Goal: Transaction & Acquisition: Purchase product/service

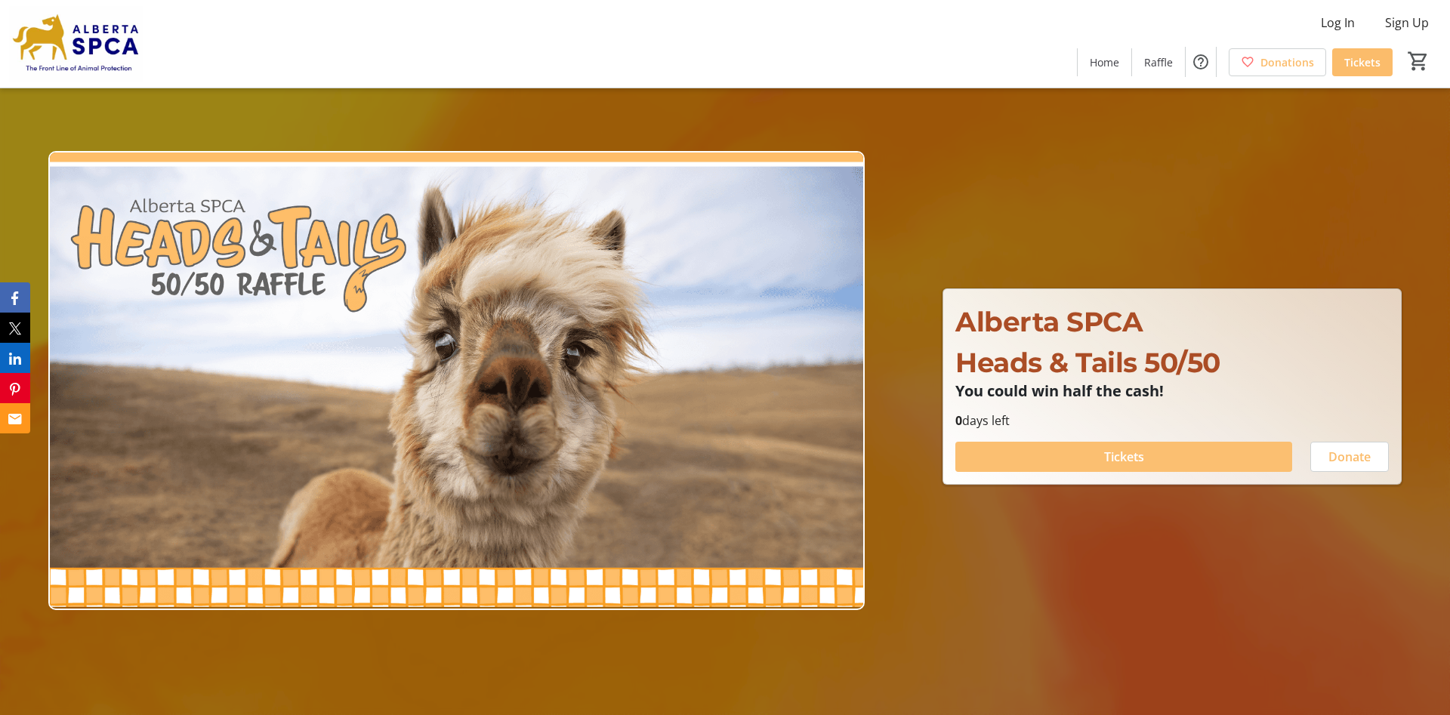
click at [1119, 457] on span "Tickets" at bounding box center [1124, 457] width 40 height 18
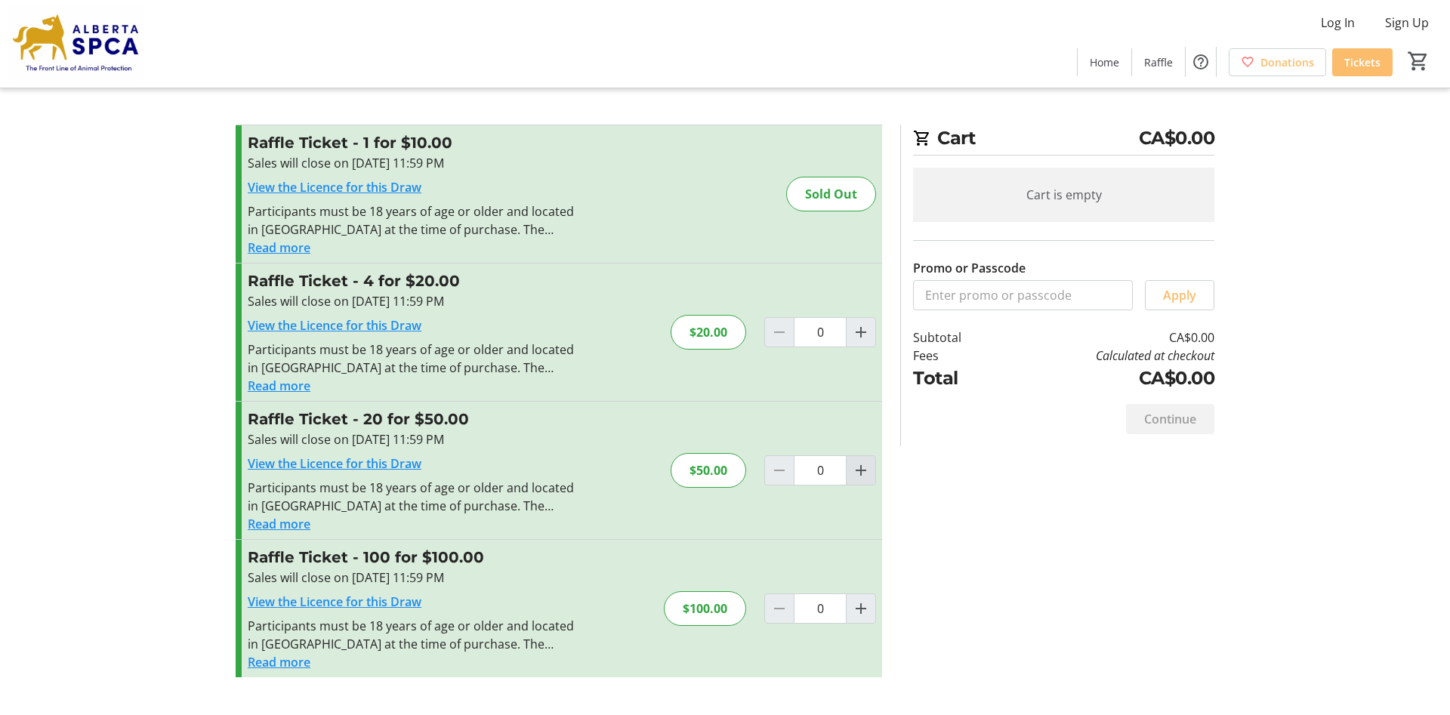
click at [861, 469] on mat-icon "Increment by one" at bounding box center [861, 470] width 18 height 18
type input "1"
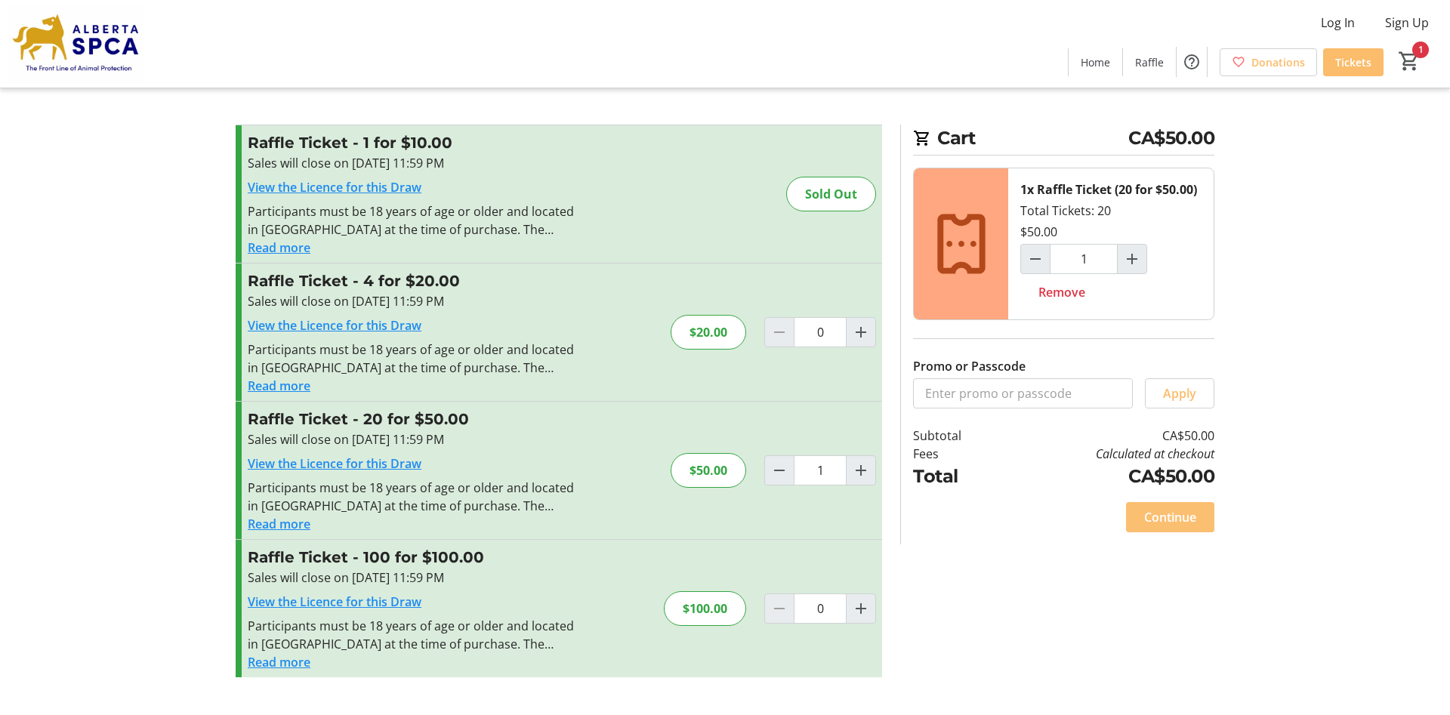
click at [1178, 519] on span "Continue" at bounding box center [1170, 517] width 52 height 18
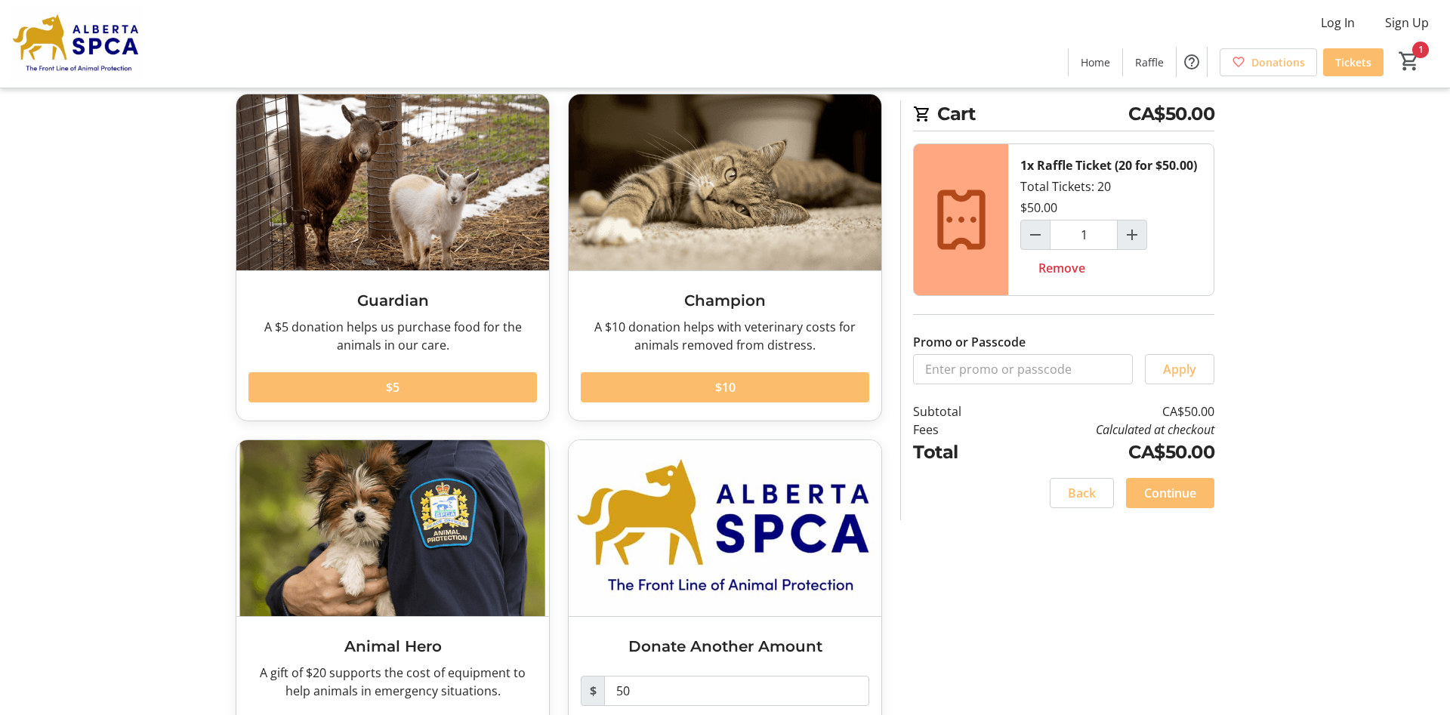
scroll to position [153, 0]
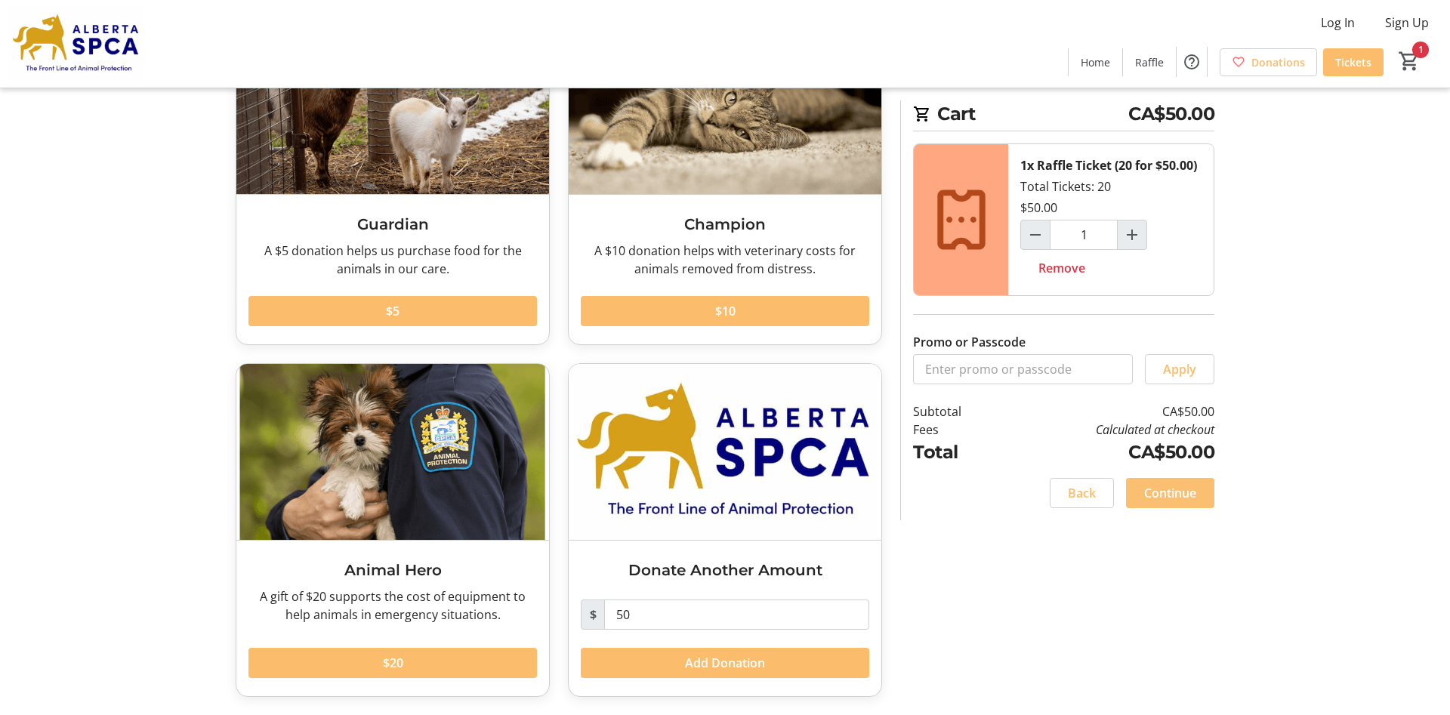
click at [1170, 492] on span "Continue" at bounding box center [1170, 493] width 52 height 18
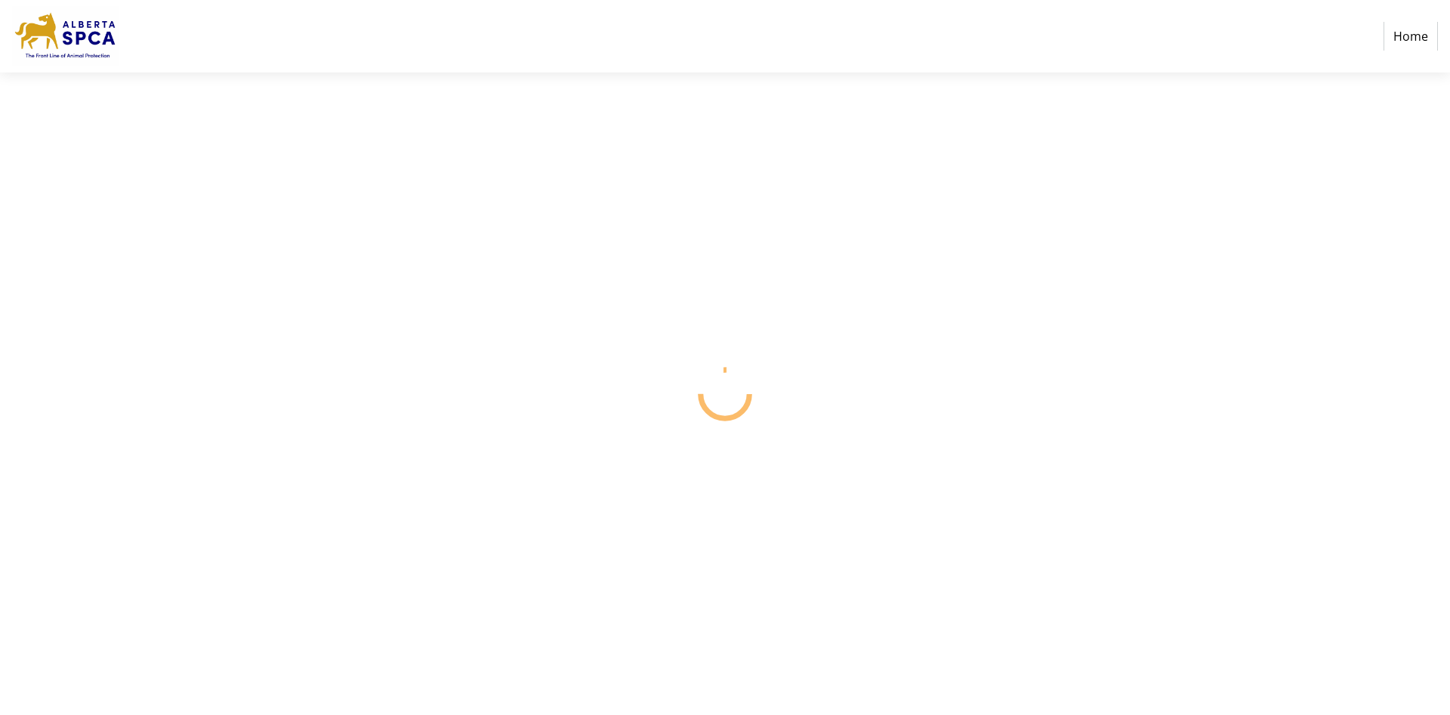
select select "CA"
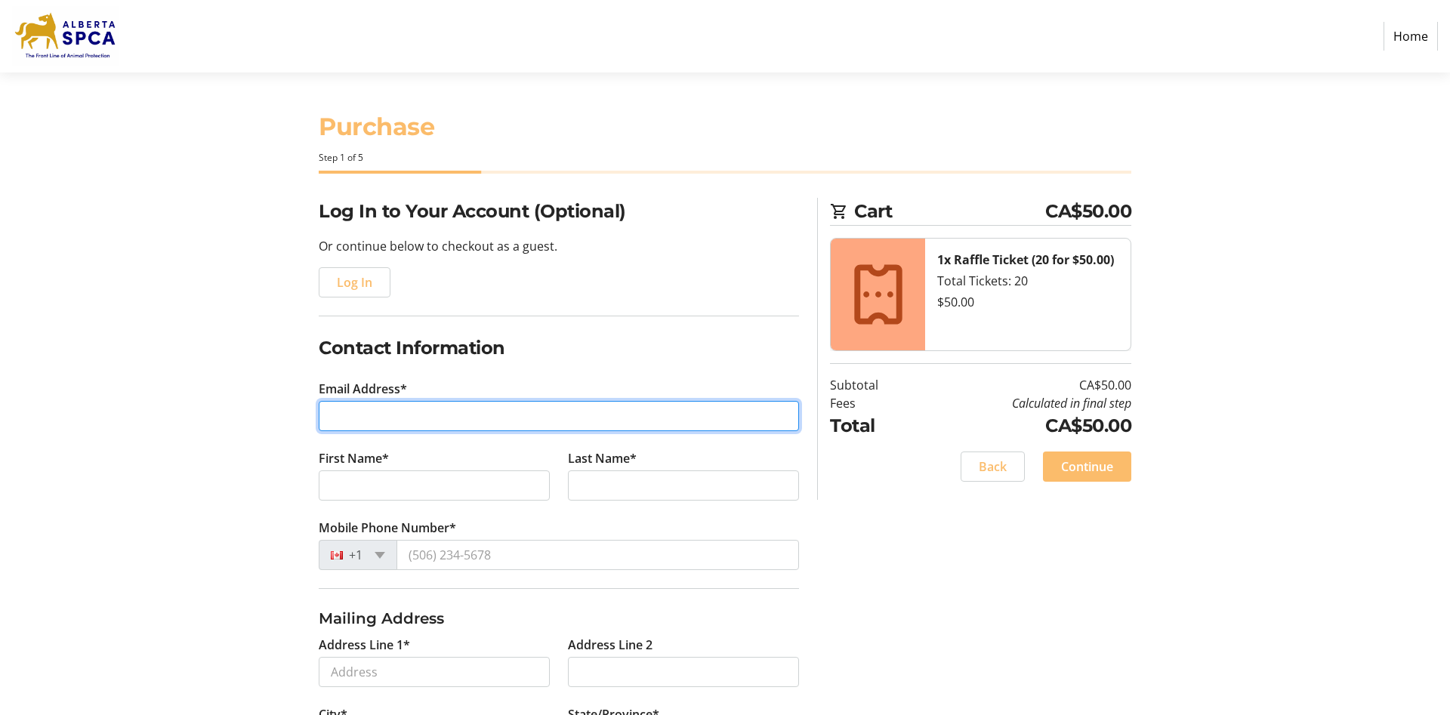
click at [373, 417] on input "Email Address*" at bounding box center [559, 416] width 480 height 30
type input "[EMAIL_ADDRESS][DOMAIN_NAME]"
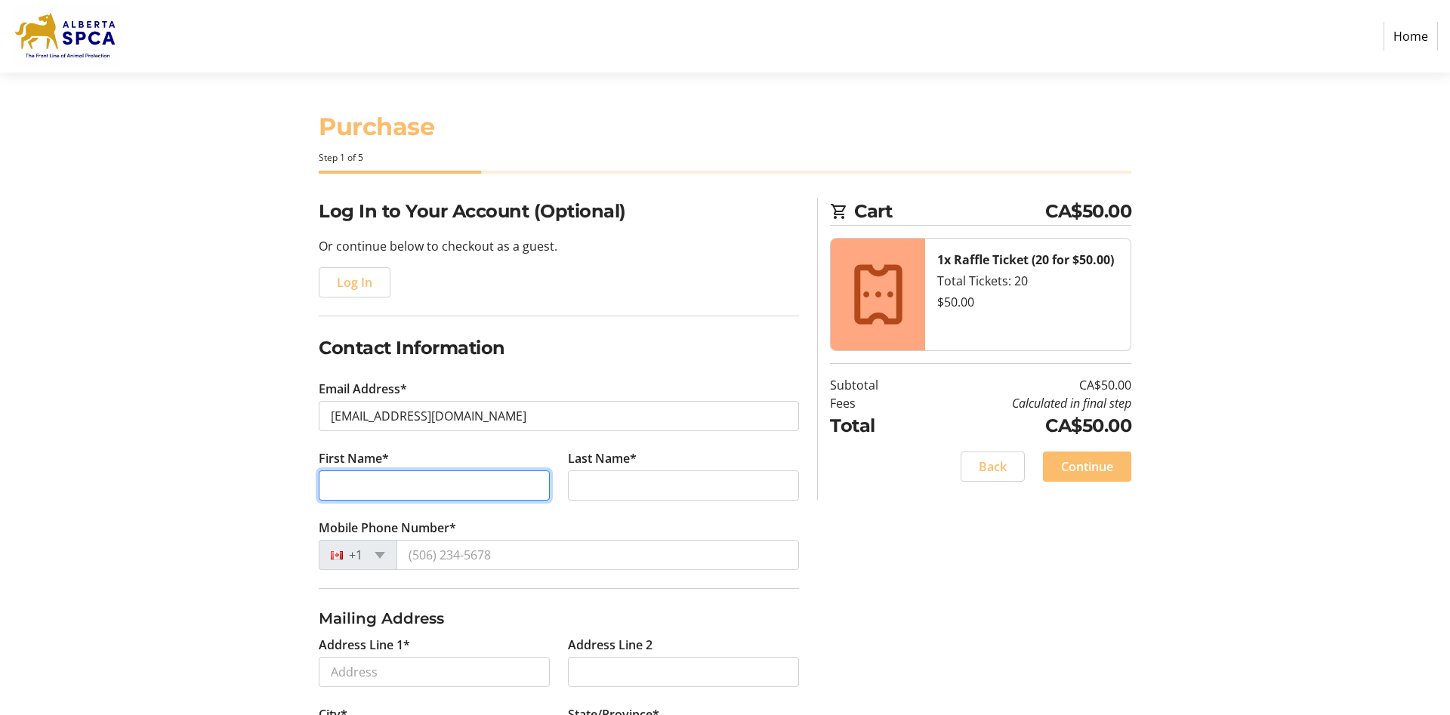
click at [387, 486] on input "First Name*" at bounding box center [434, 485] width 231 height 30
type input "[PERSON_NAME]"
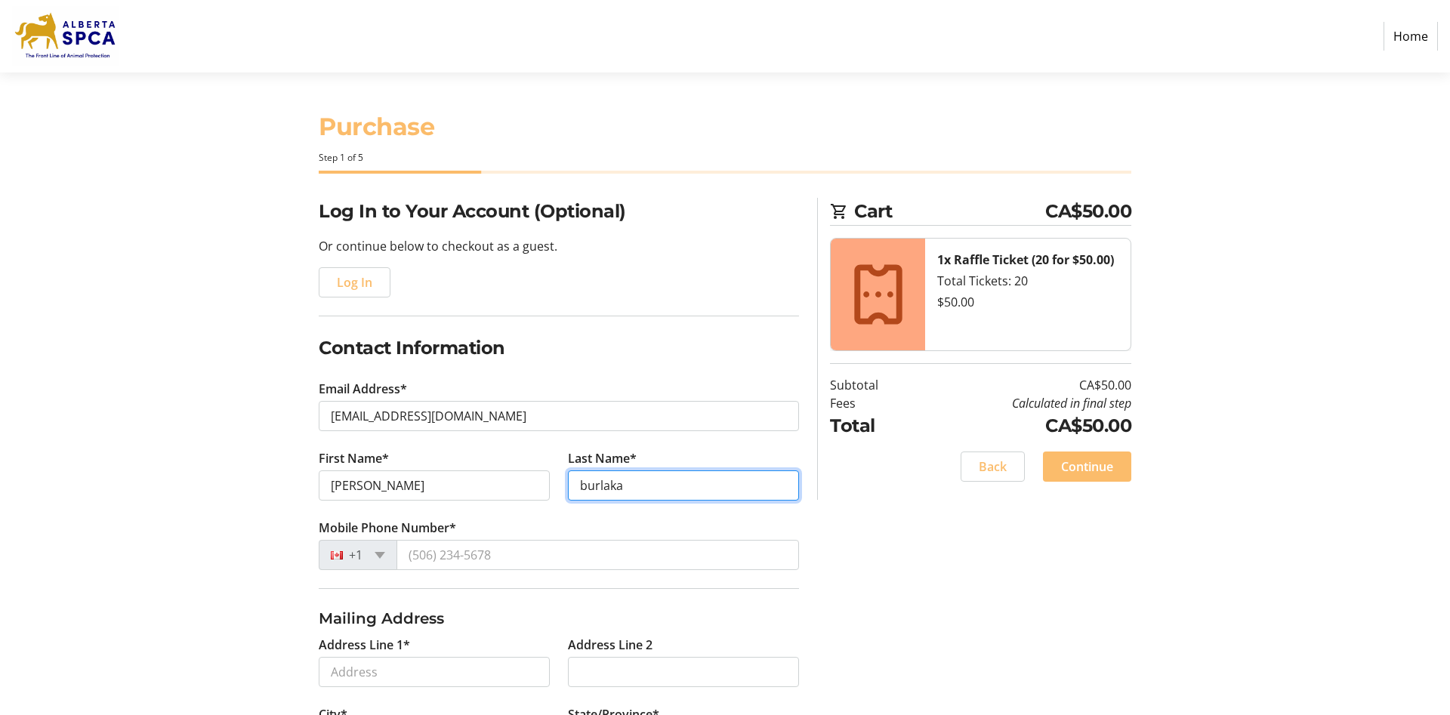
type input "burlaka"
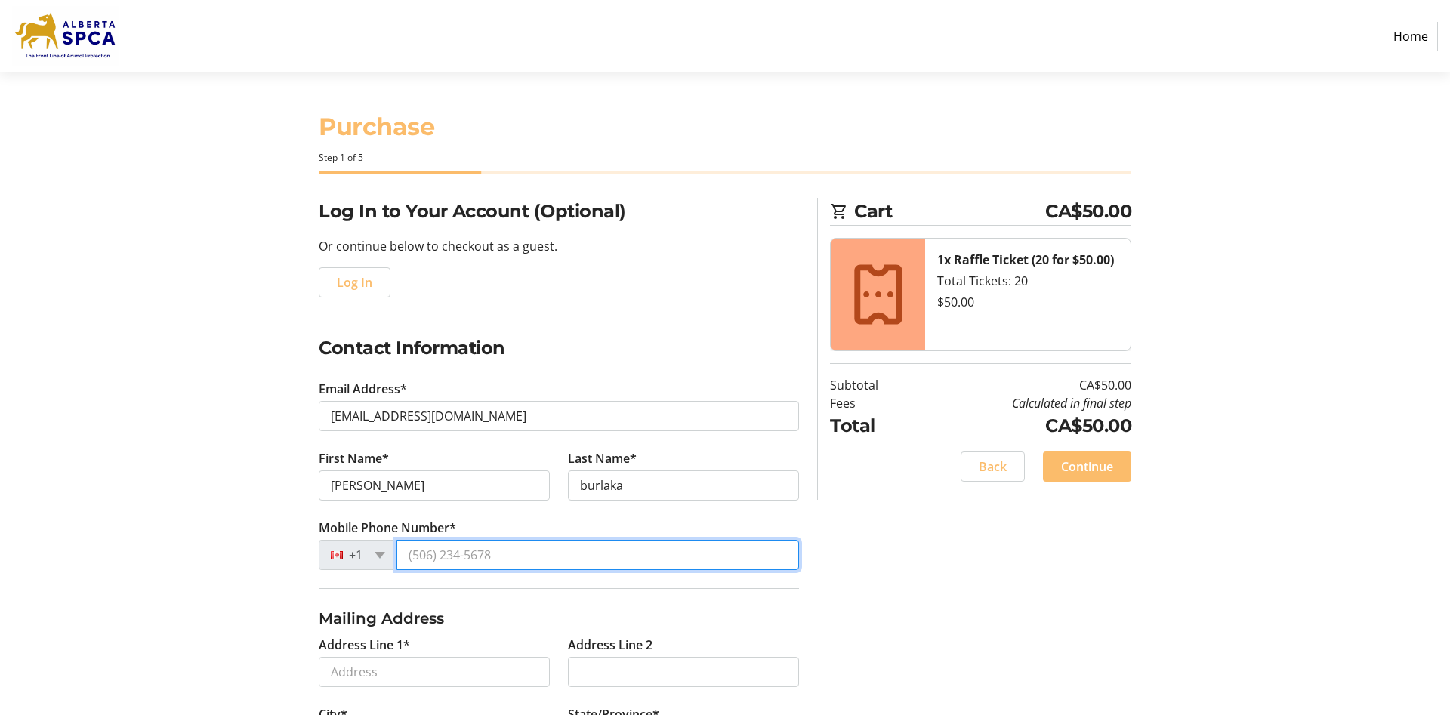
click at [457, 553] on input "Mobile Phone Number*" at bounding box center [597, 555] width 402 height 30
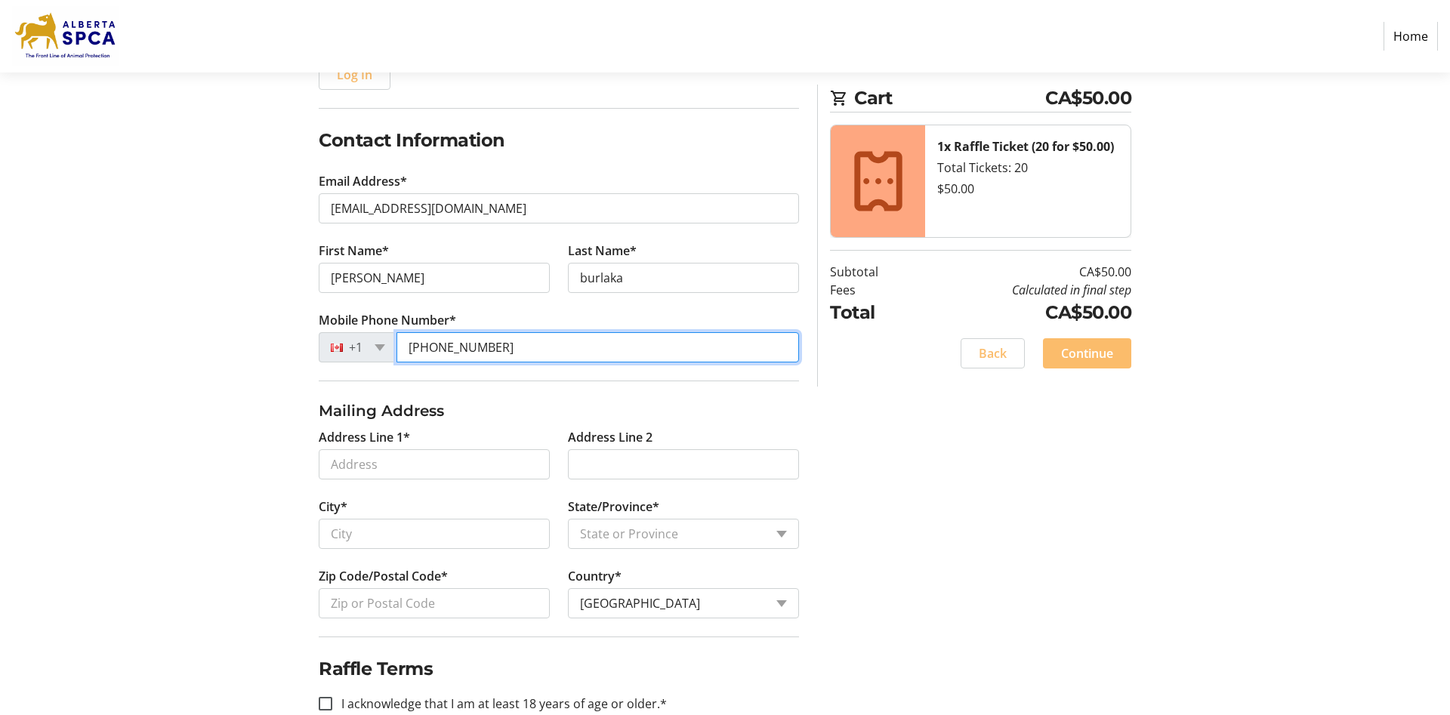
scroll to position [242, 0]
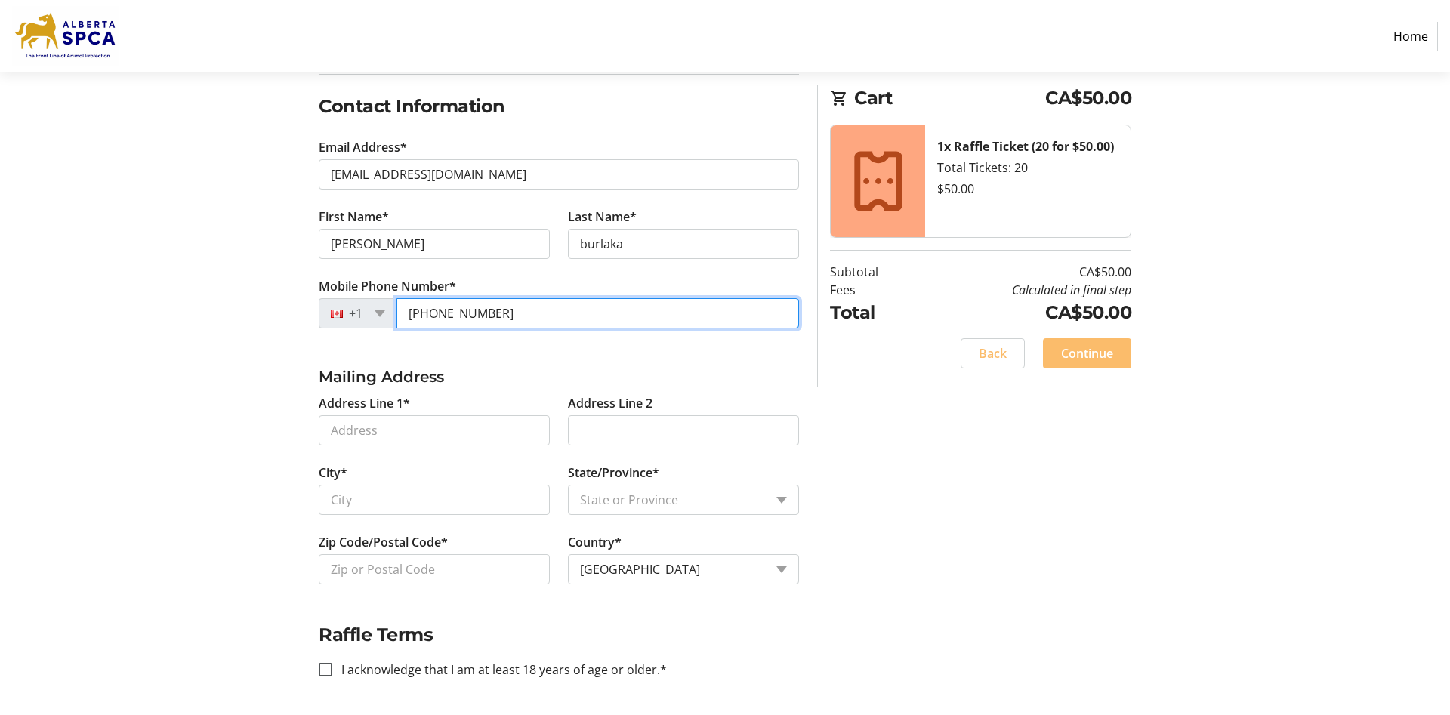
type input "[PHONE_NUMBER]"
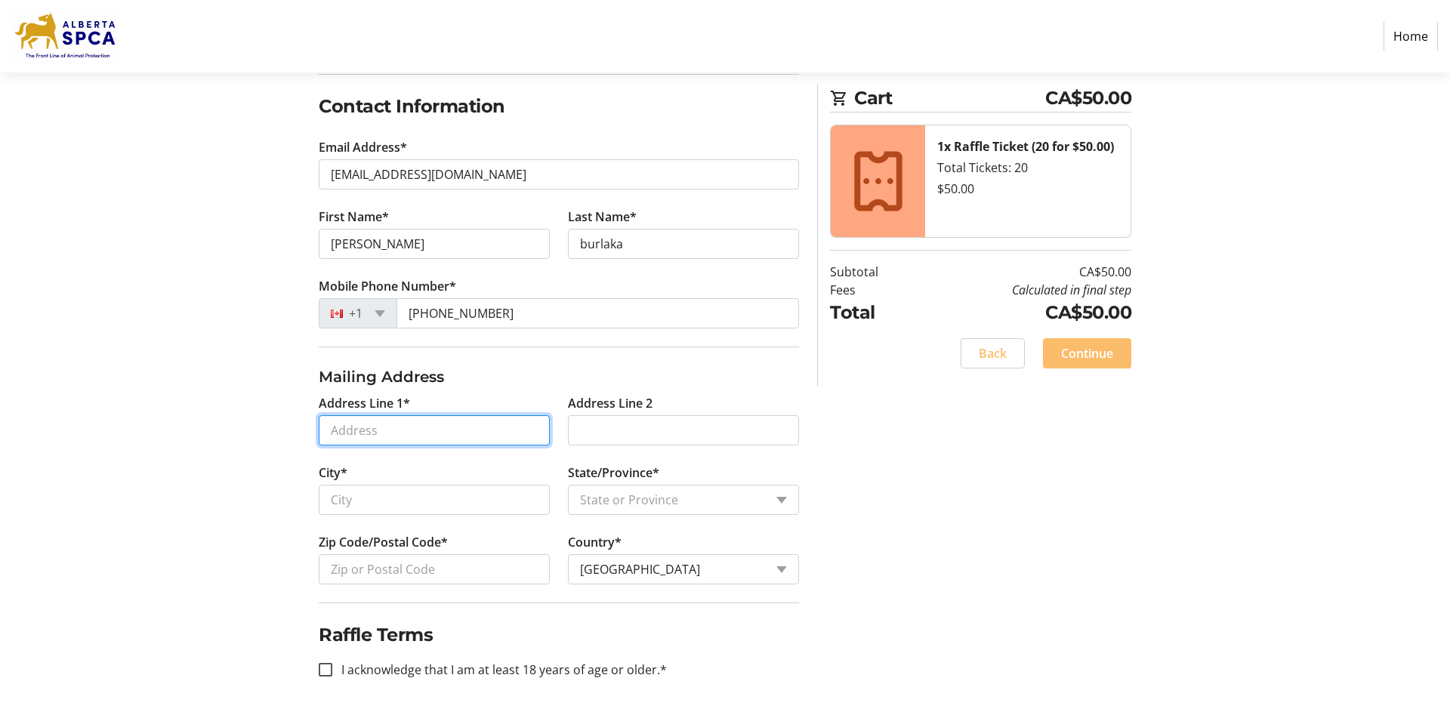
click at [371, 438] on input "Address Line 1*" at bounding box center [434, 430] width 231 height 30
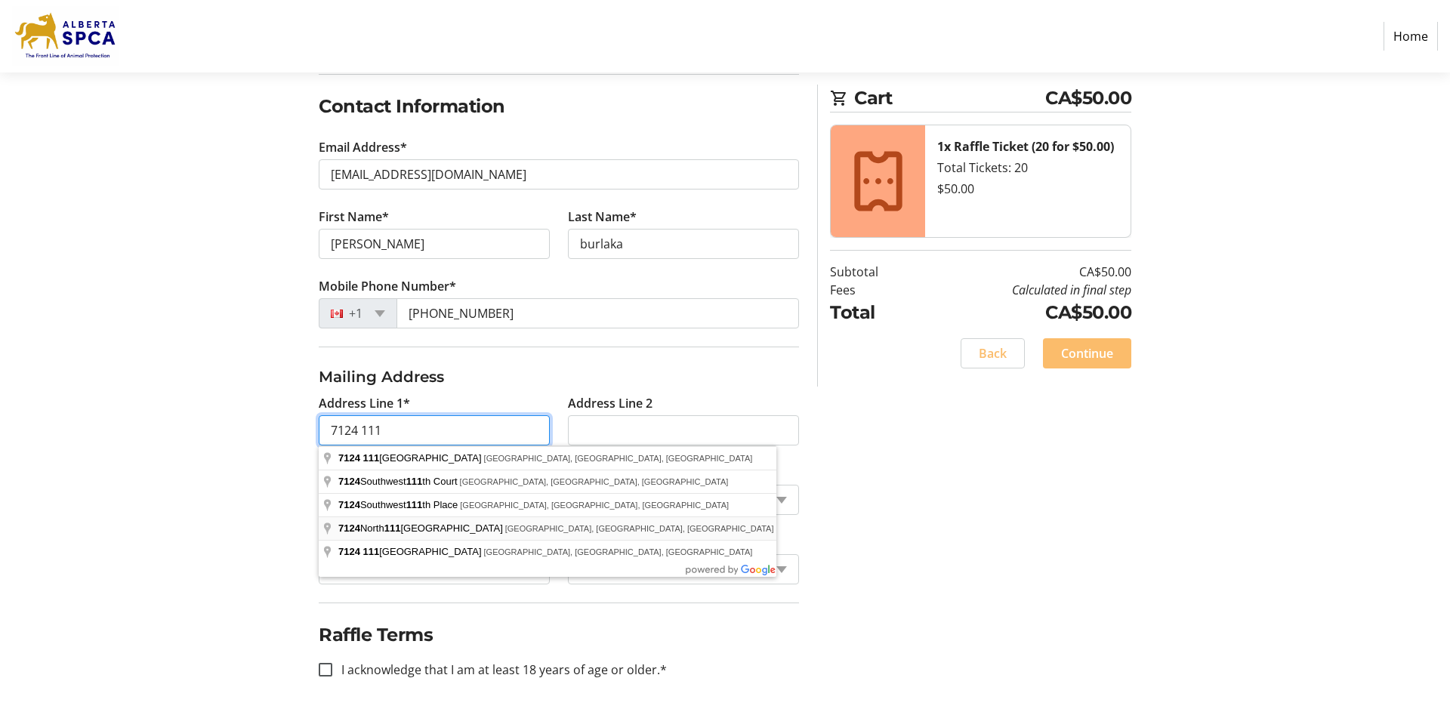
type input "[STREET_ADDRESS]"
type input "[GEOGRAPHIC_DATA]"
select select "AB"
type input "T6G1G8"
type input "[STREET_ADDRESS]"
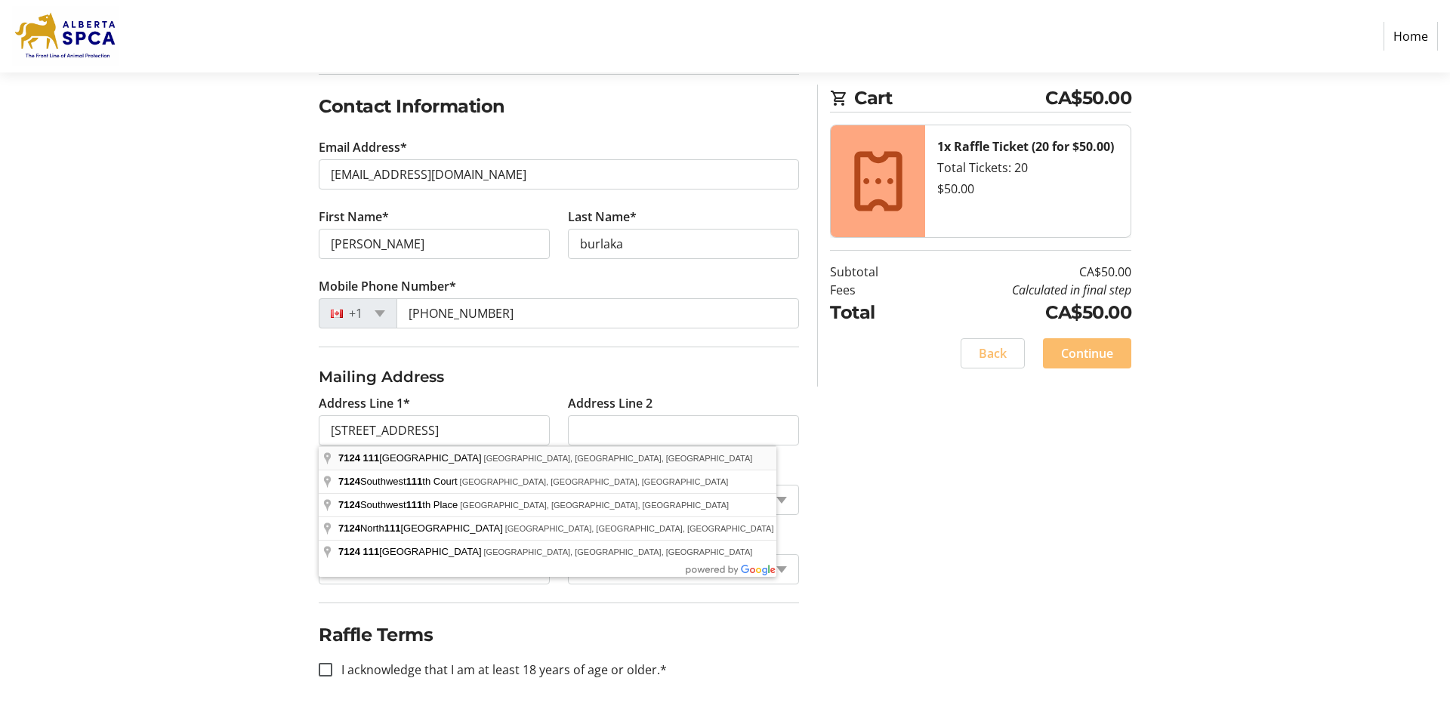
type input "T6G 1G8"
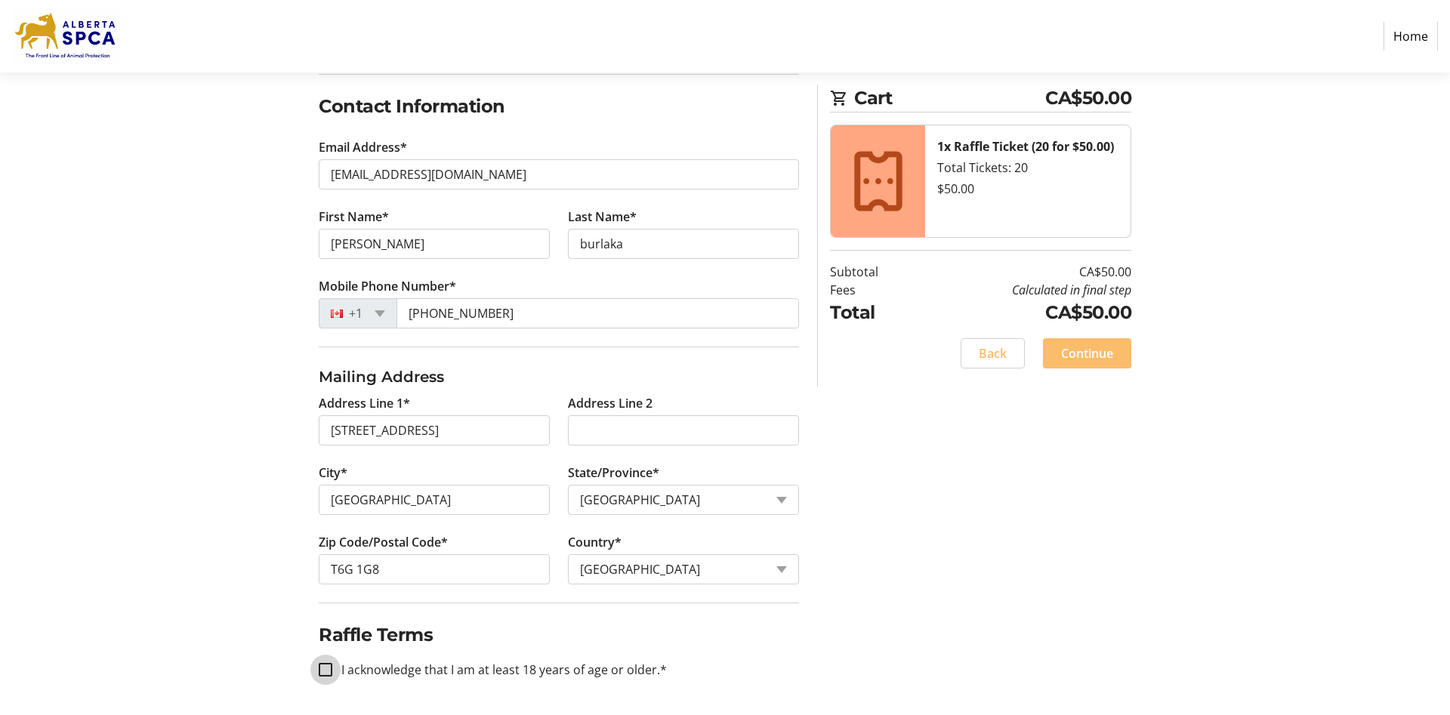
click at [325, 670] on input "I acknowledge that I am at least 18 years of age or older.*" at bounding box center [326, 670] width 14 height 14
checkbox input "true"
click at [1089, 353] on span "Continue" at bounding box center [1087, 353] width 52 height 18
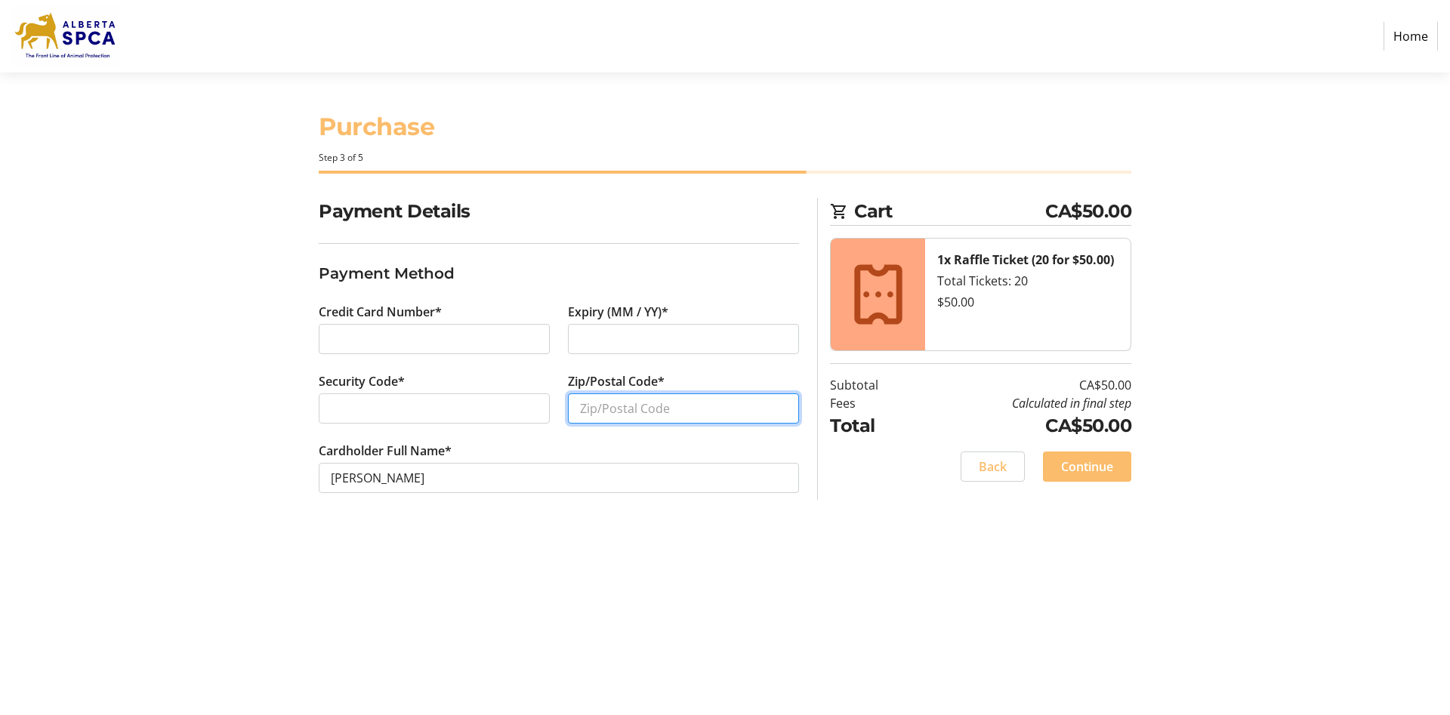
click at [617, 399] on input "Zip/Postal Code*" at bounding box center [683, 408] width 231 height 30
type input "t6g1g8"
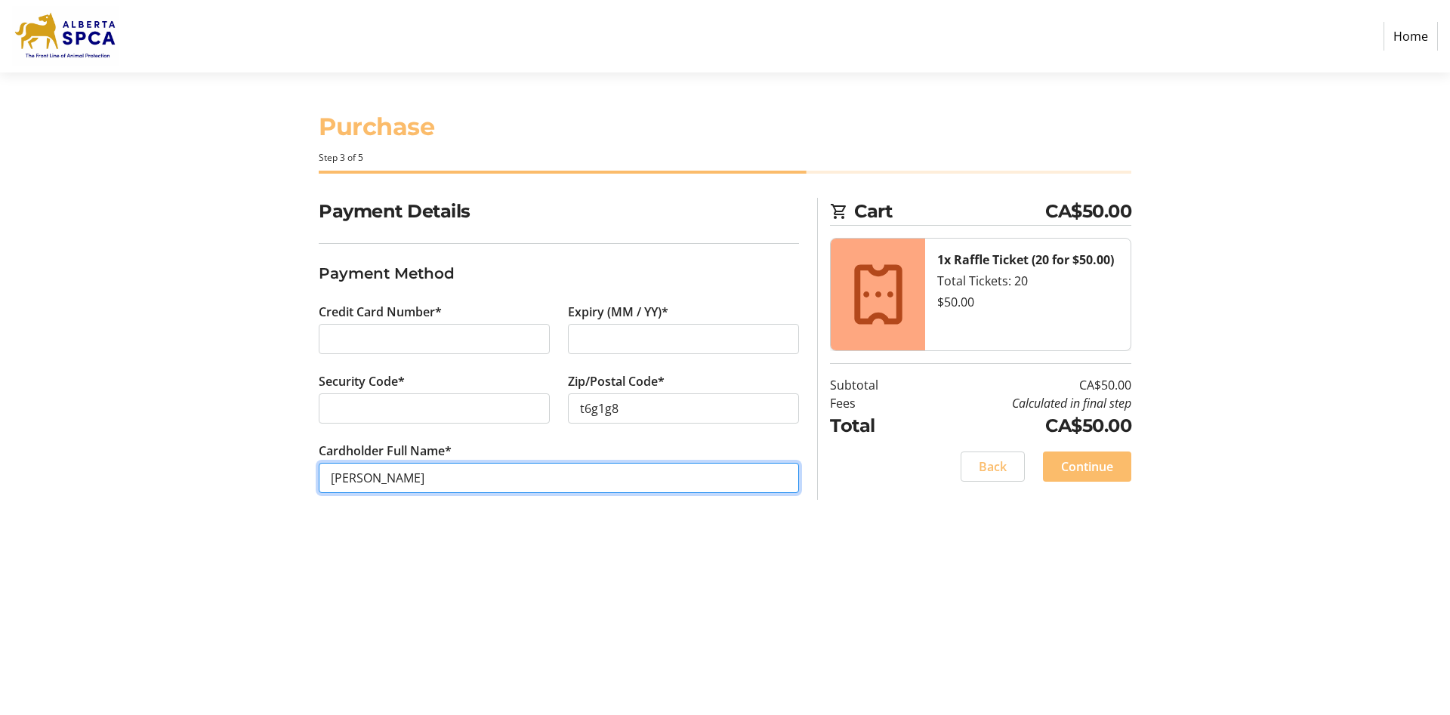
drag, startPoint x: 362, startPoint y: 477, endPoint x: 337, endPoint y: 479, distance: 24.2
click at [337, 479] on input "[PERSON_NAME]" at bounding box center [559, 478] width 480 height 30
click at [596, 488] on input "c burlaka" at bounding box center [559, 478] width 480 height 30
type input "c burlaka"
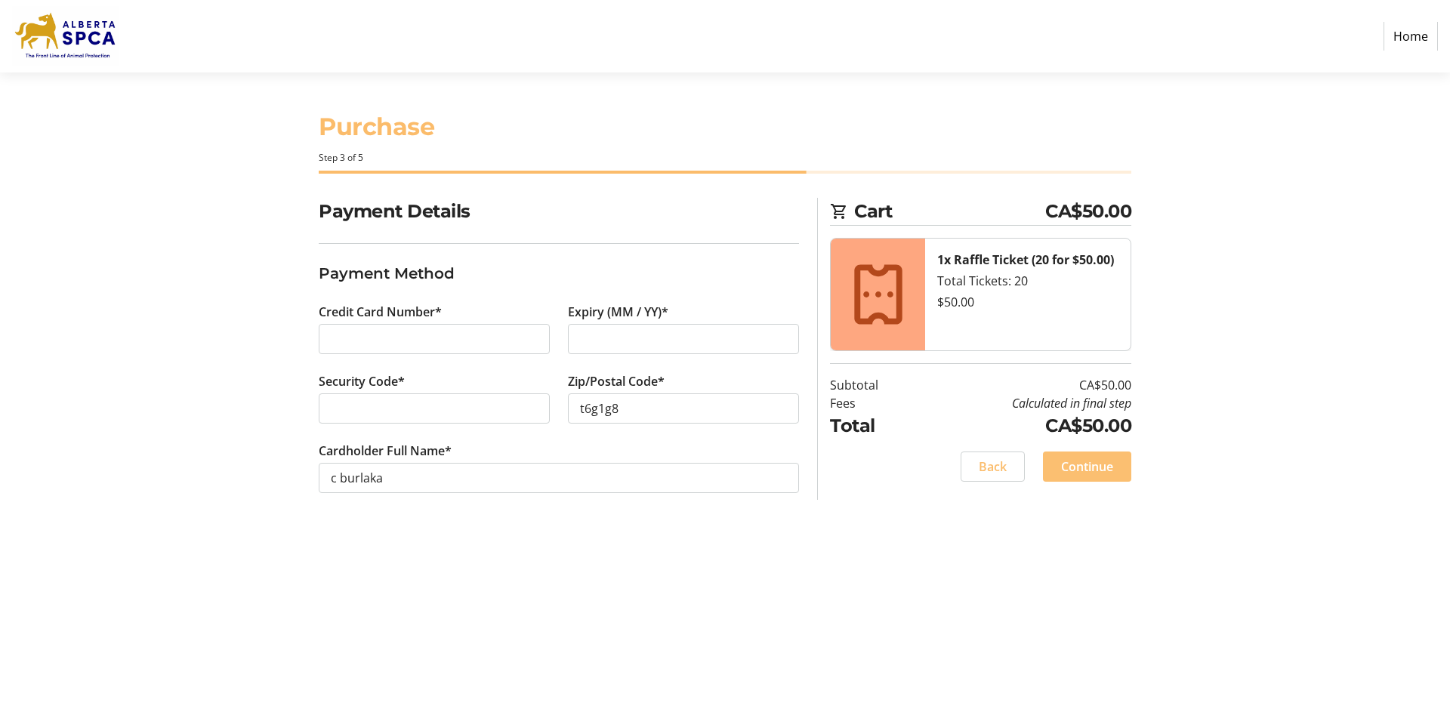
click at [1086, 467] on span "Continue" at bounding box center [1087, 467] width 52 height 18
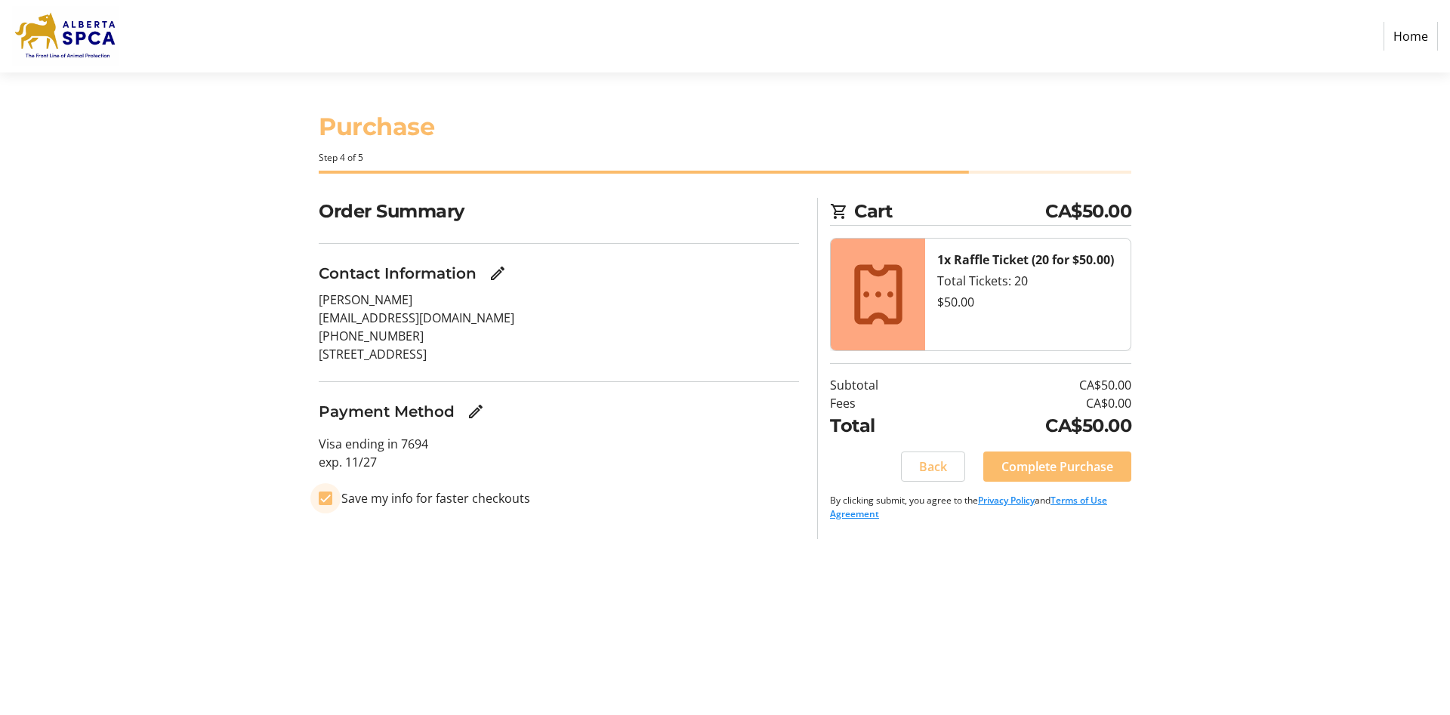
click at [321, 500] on input "Save my info for faster checkouts" at bounding box center [326, 498] width 14 height 14
checkbox input "false"
click at [1065, 461] on span "Complete Purchase" at bounding box center [1057, 467] width 112 height 18
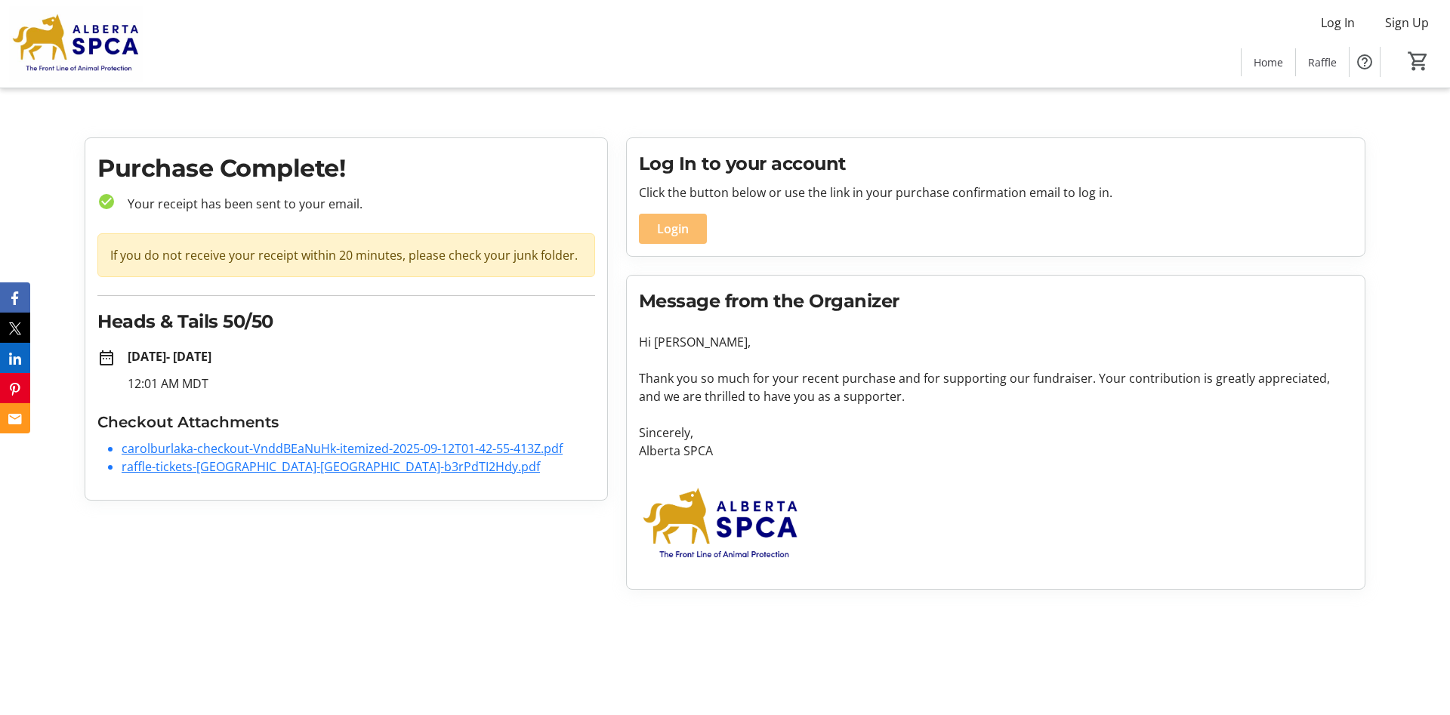
click at [386, 448] on link "carolburlaka-checkout-VnddBEaNuHk-itemized-2025-09-12T01-42-55-413Z.pdf" at bounding box center [342, 448] width 441 height 17
click at [250, 469] on link "raffle-tickets-[GEOGRAPHIC_DATA]-[GEOGRAPHIC_DATA]-b3rPdTI2Hdy.pdf" at bounding box center [331, 466] width 418 height 17
